Goal: Learn about a topic

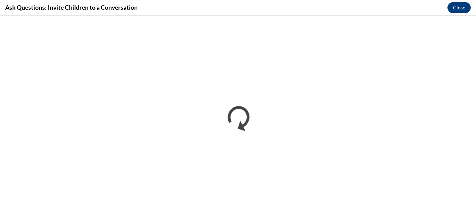
scroll to position [318, 0]
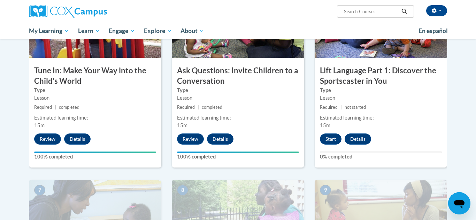
scroll to position [378, 0]
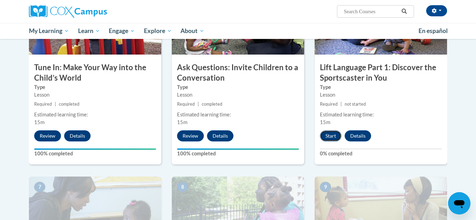
click at [330, 139] on button "Start" at bounding box center [331, 136] width 22 height 11
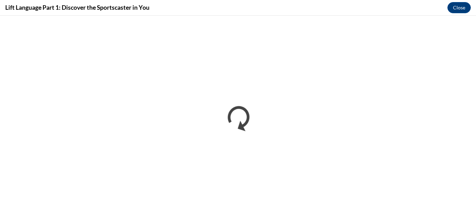
scroll to position [0, 0]
